Goal: Transaction & Acquisition: Purchase product/service

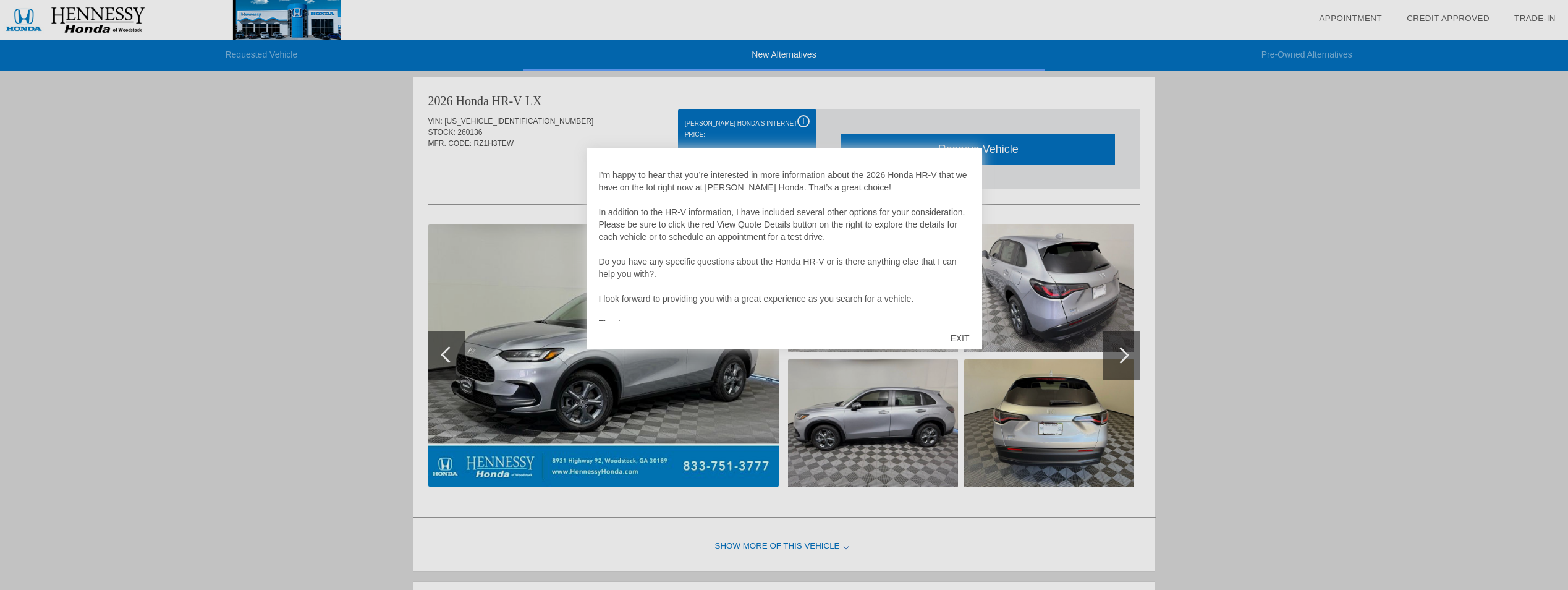
scroll to position [25, 0]
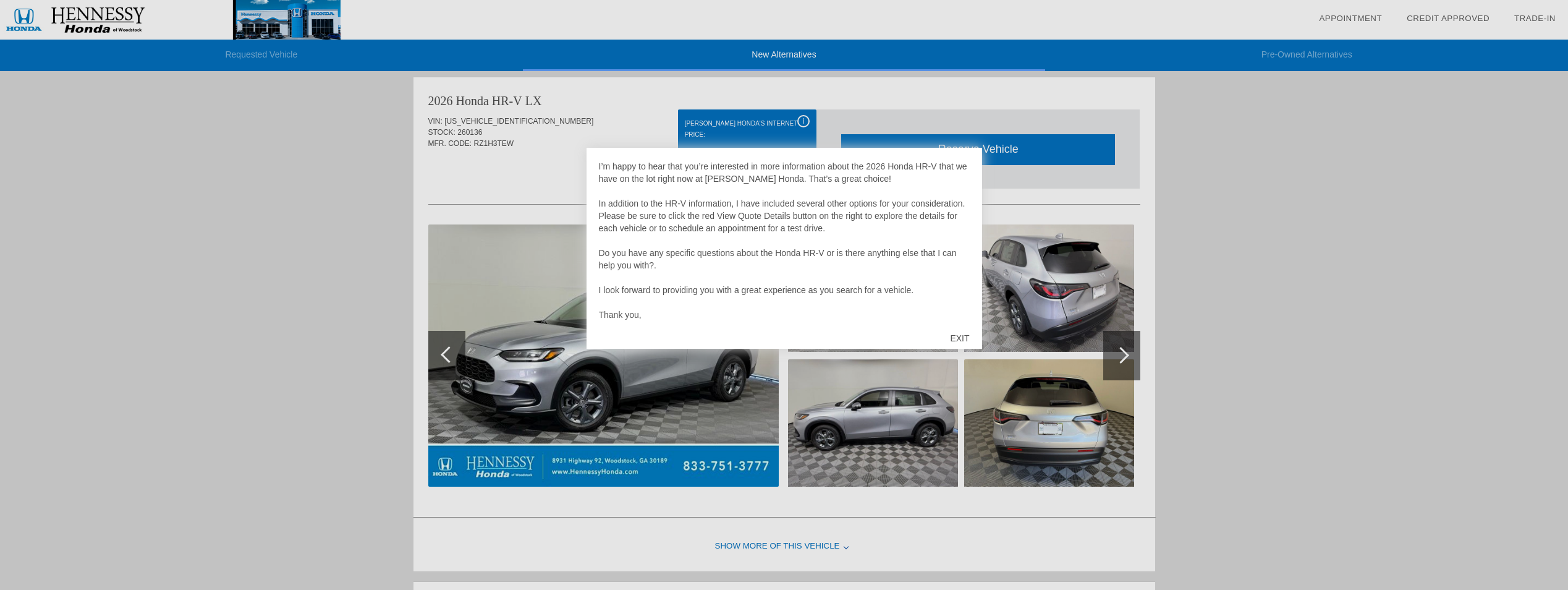
click at [962, 339] on div "EXIT" at bounding box center [959, 337] width 44 height 37
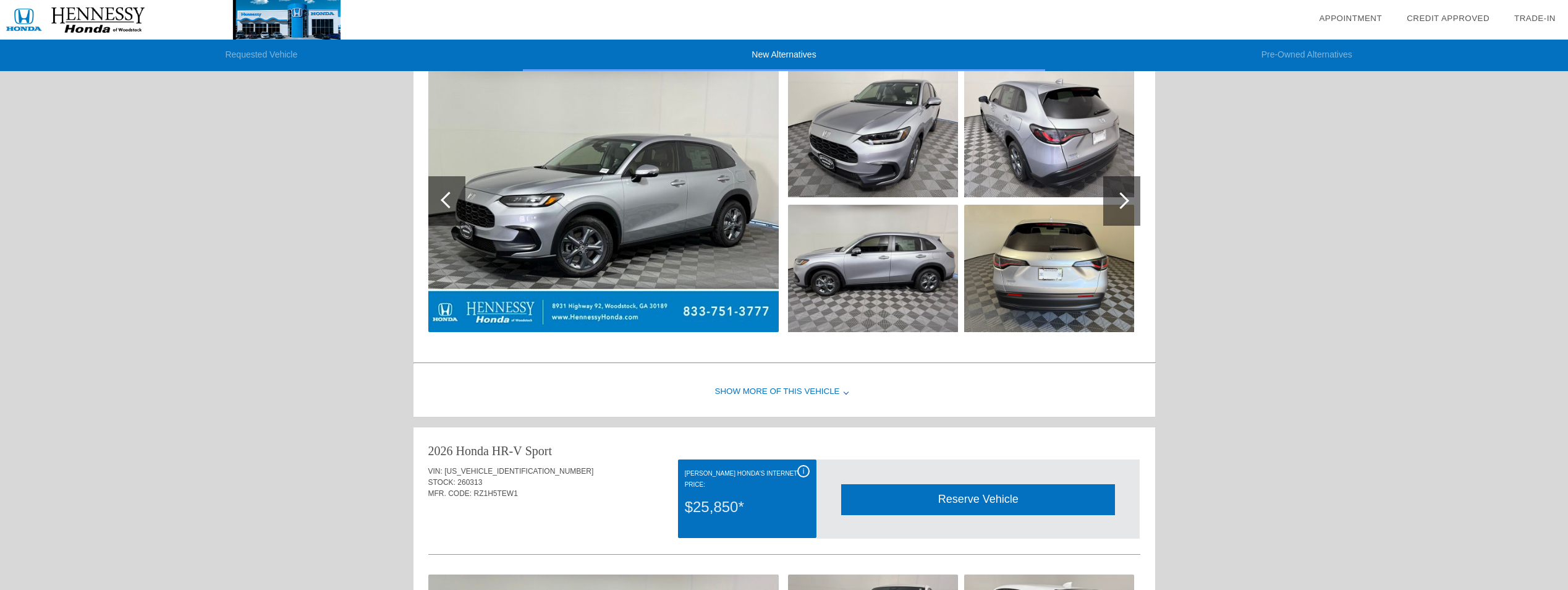
scroll to position [3, 0]
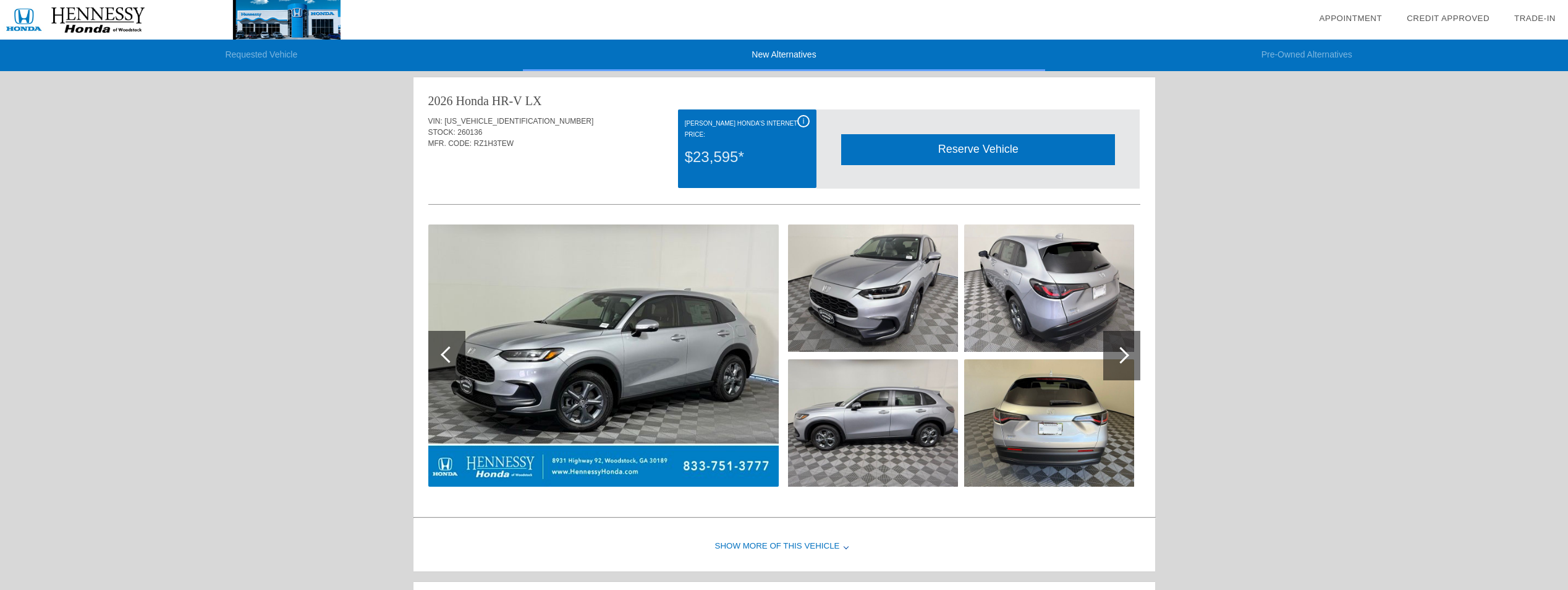
click at [1125, 353] on div at bounding box center [1120, 355] width 17 height 17
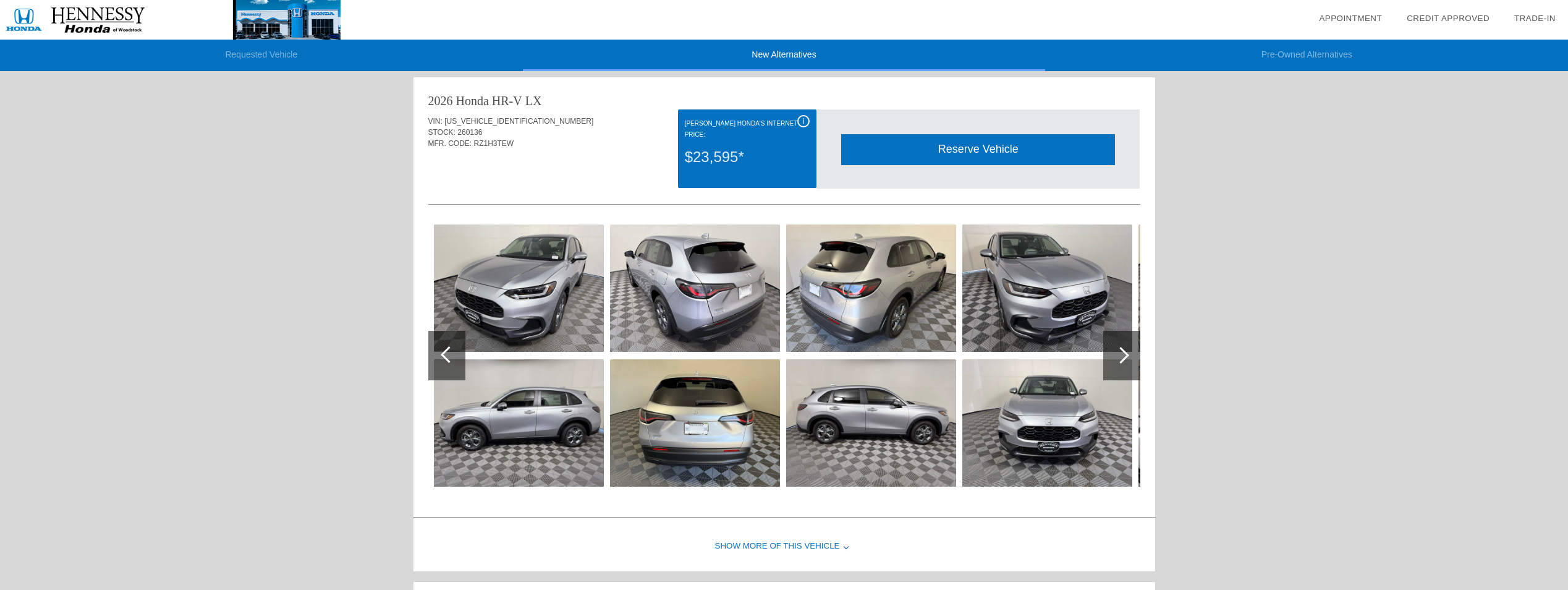
click at [1125, 353] on div at bounding box center [1120, 355] width 17 height 17
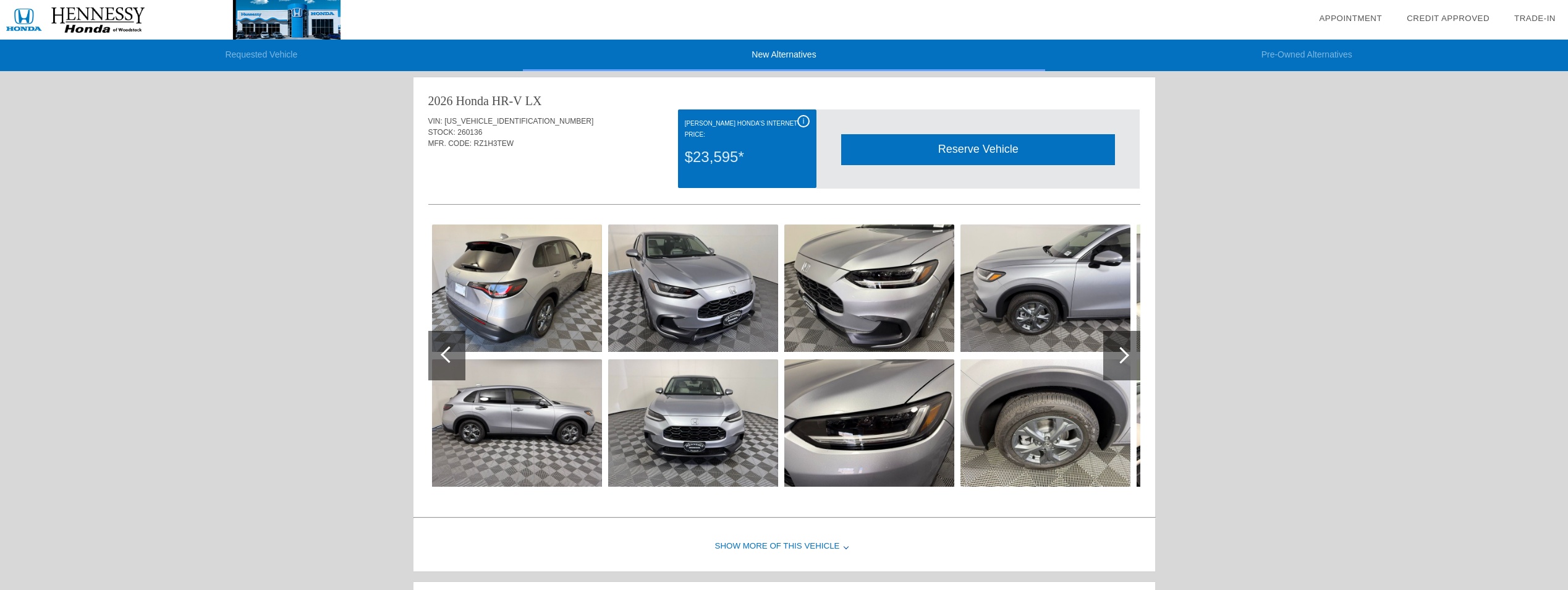
click at [1125, 353] on div at bounding box center [1120, 355] width 17 height 17
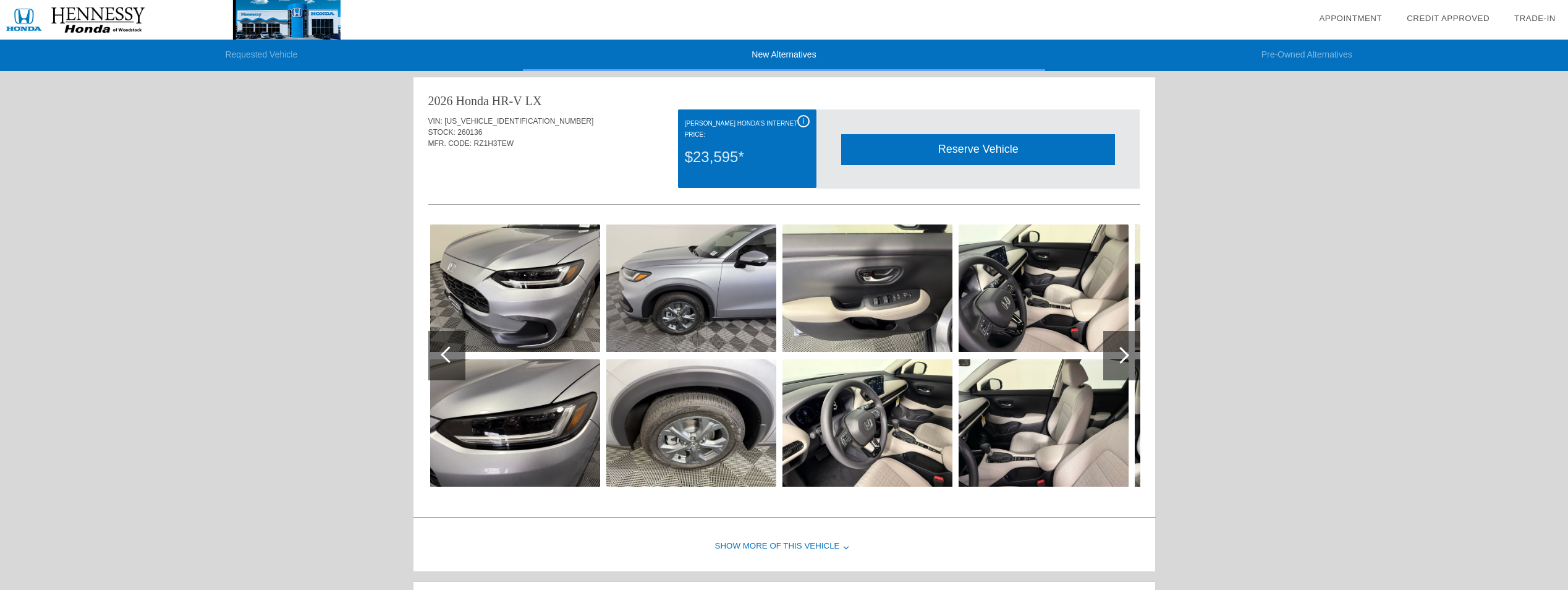
click at [1125, 353] on div at bounding box center [1120, 355] width 17 height 17
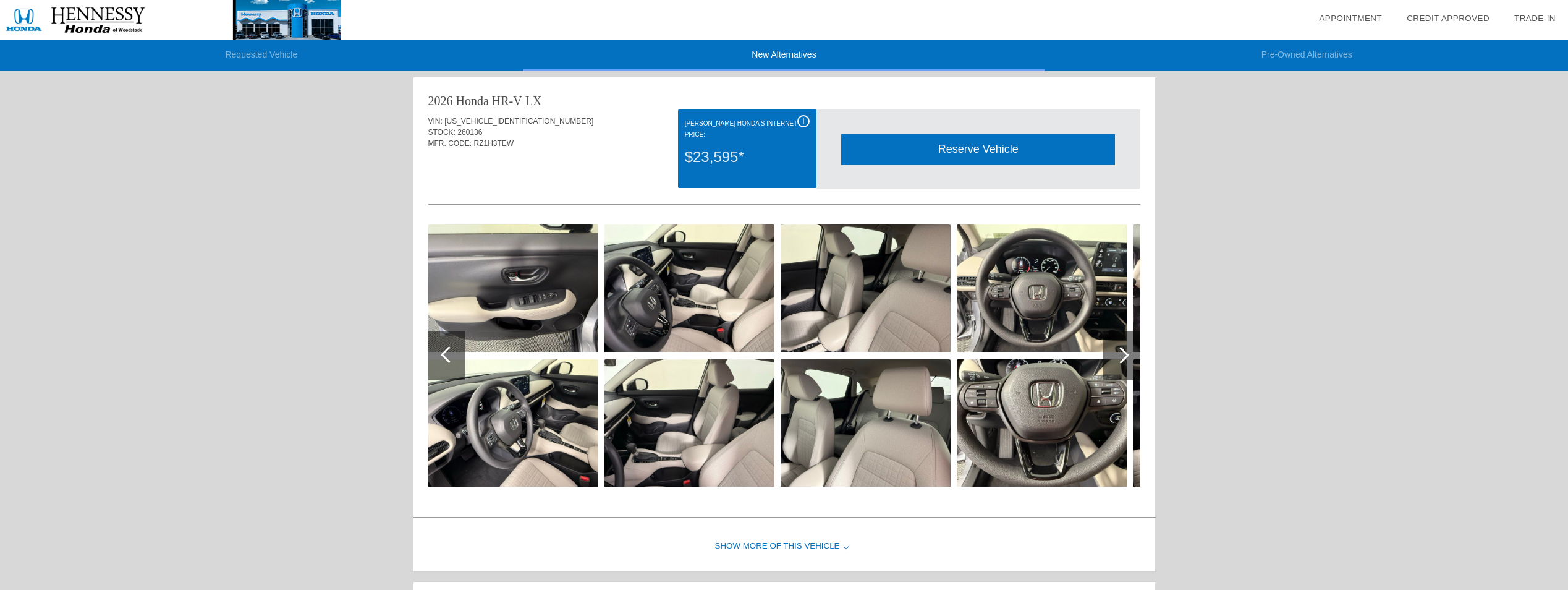
click at [1125, 353] on div at bounding box center [1120, 355] width 17 height 17
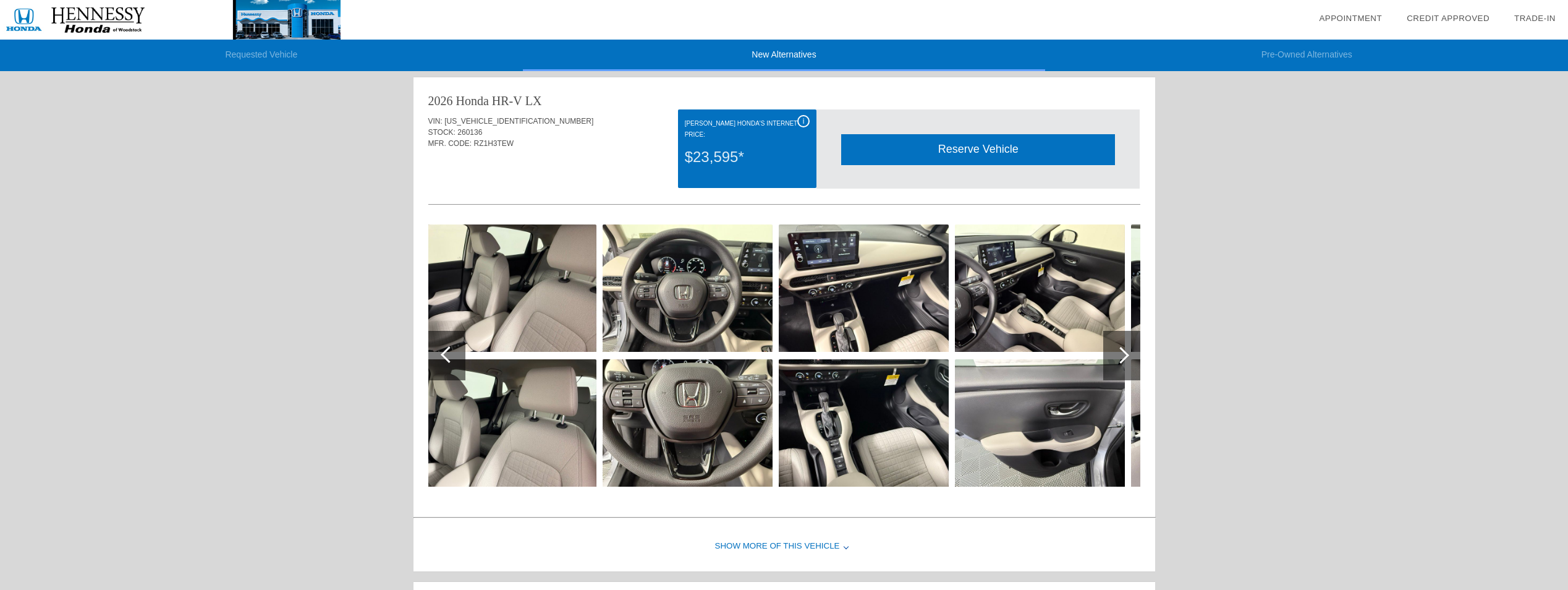
click at [801, 121] on div "i" at bounding box center [803, 121] width 12 height 12
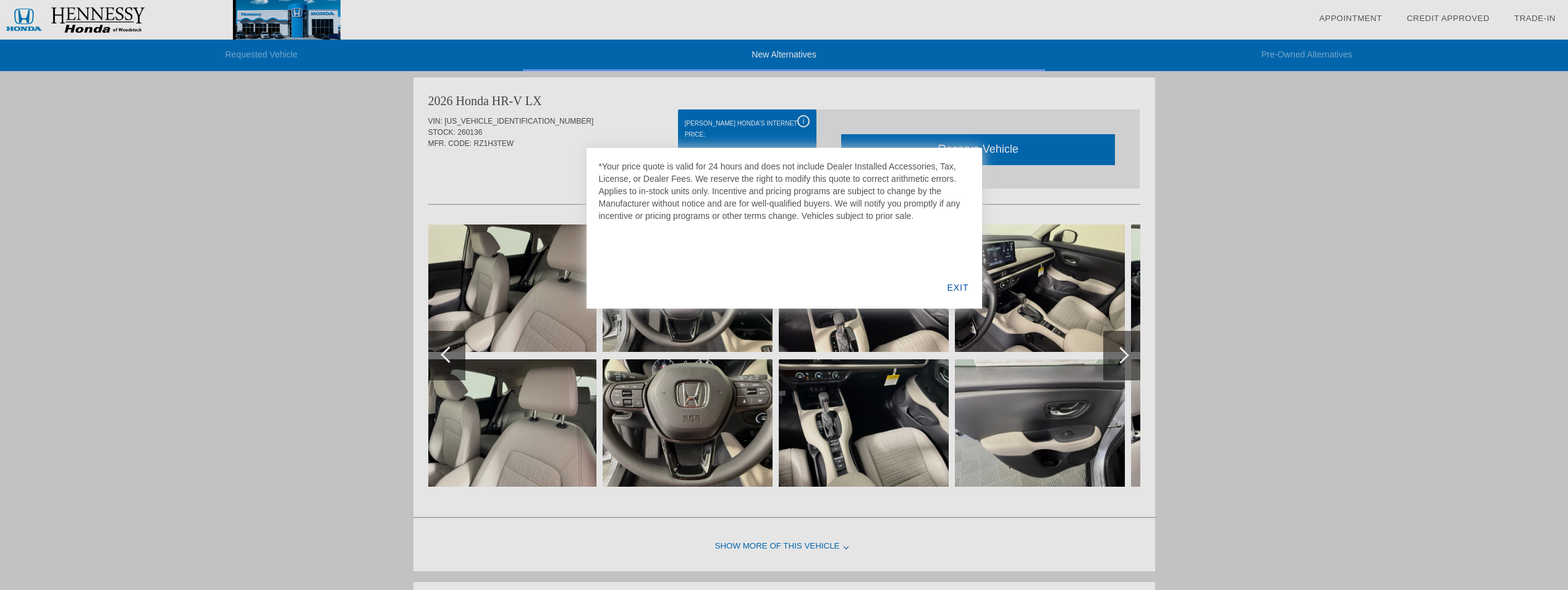
click at [956, 286] on div "EXIT" at bounding box center [957, 287] width 48 height 42
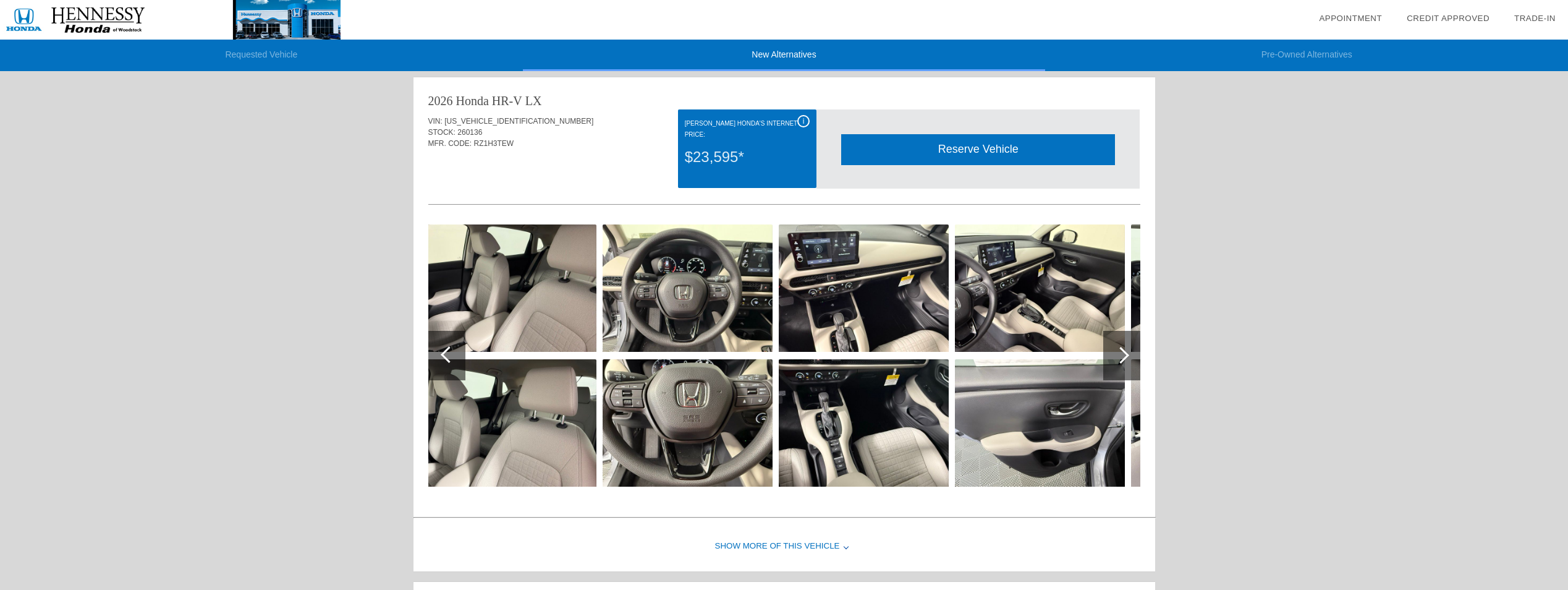
click at [839, 548] on div "Show More of this Vehicle" at bounding box center [784, 546] width 742 height 49
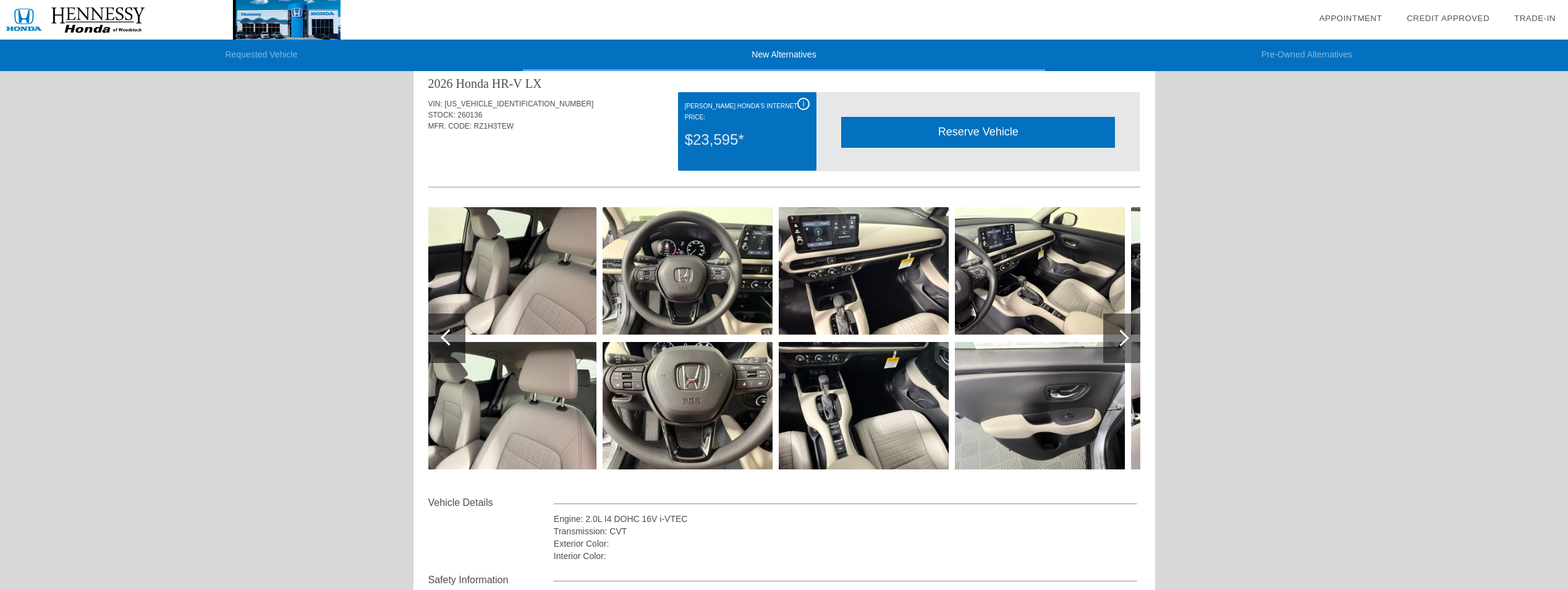
scroll to position [0, 0]
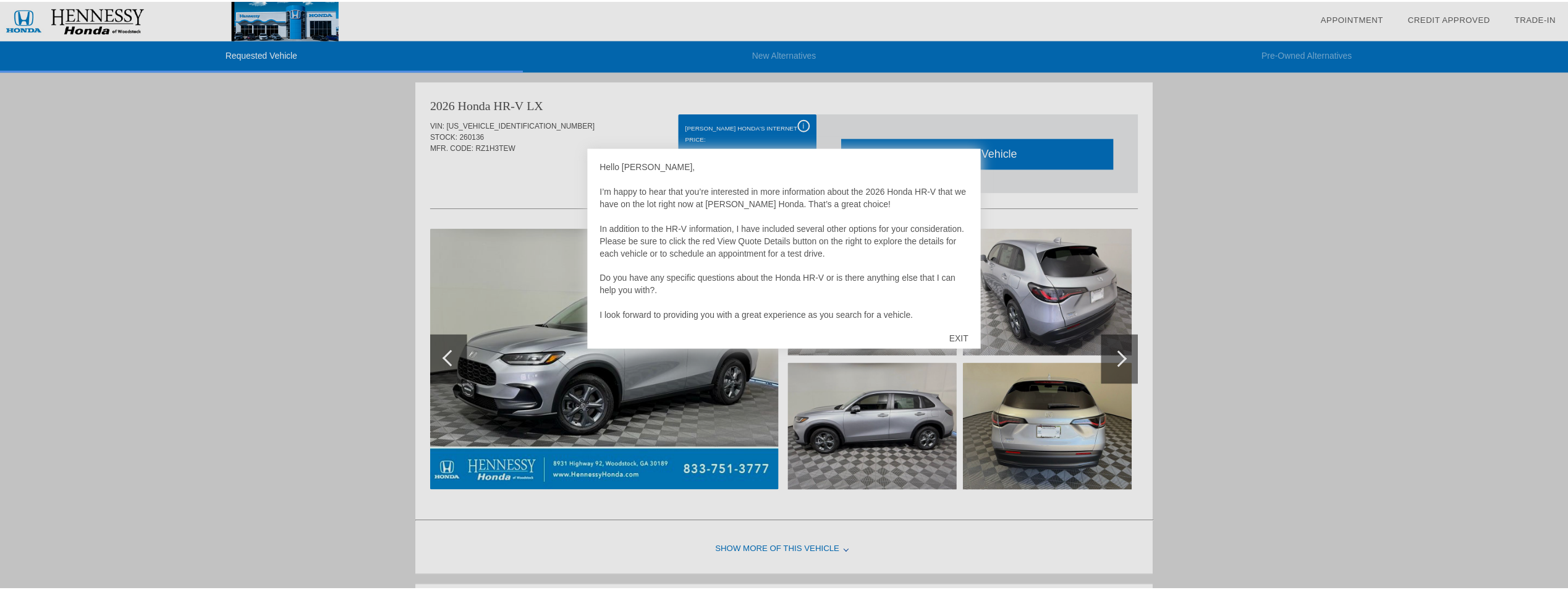
scroll to position [3, 0]
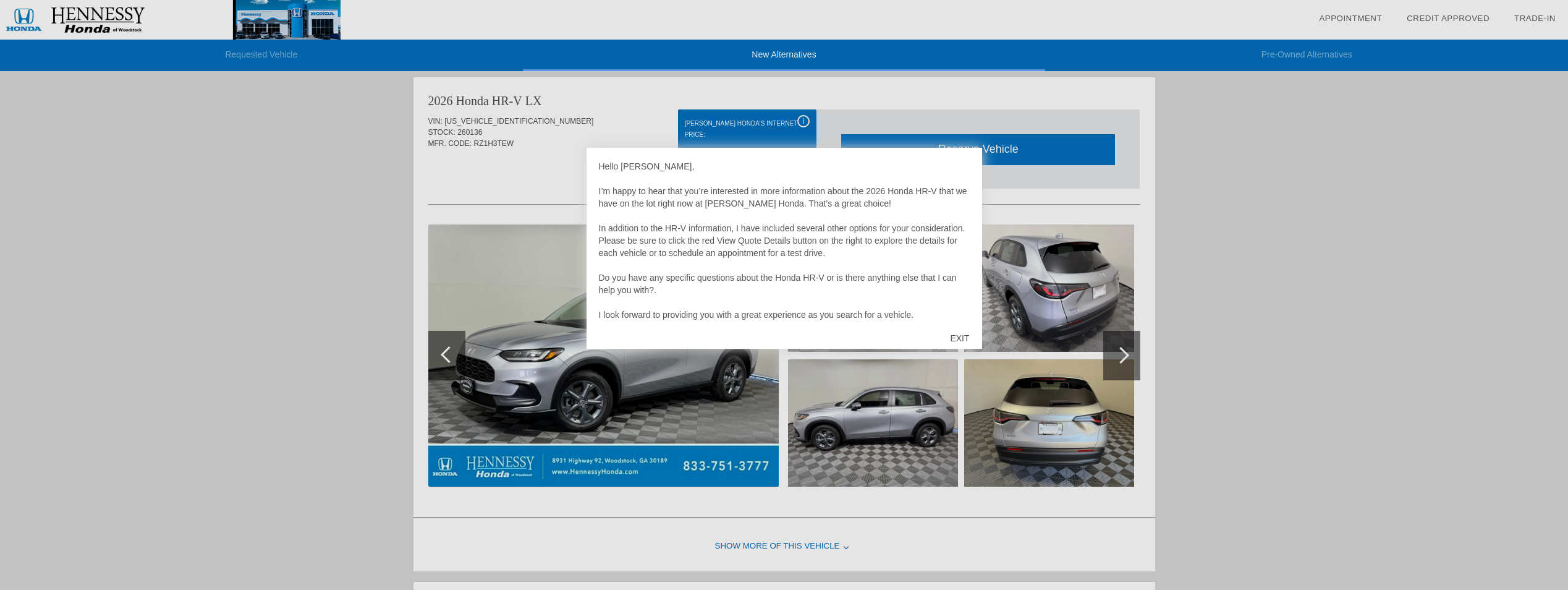
click at [964, 337] on div "EXIT" at bounding box center [959, 337] width 44 height 37
